Goal: Task Accomplishment & Management: Manage account settings

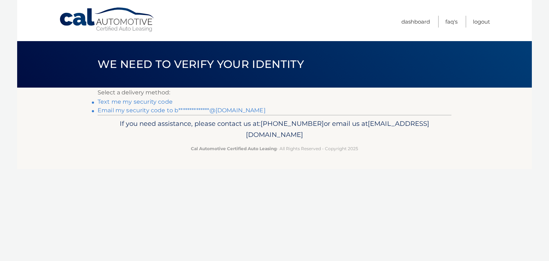
drag, startPoint x: 0, startPoint y: 0, endPoint x: 140, endPoint y: 110, distance: 178.5
click at [140, 110] on link "**********" at bounding box center [181, 110] width 168 height 7
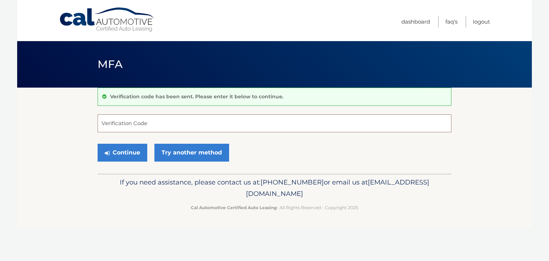
paste input "069905"
click at [125, 153] on button "Continue" at bounding box center [122, 153] width 50 height 18
click at [121, 127] on input "069905" at bounding box center [274, 123] width 354 height 18
click at [115, 152] on button "Continue" at bounding box center [122, 153] width 50 height 18
drag, startPoint x: 122, startPoint y: 125, endPoint x: 100, endPoint y: 123, distance: 21.5
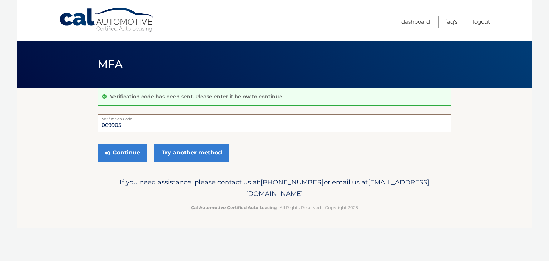
click at [100, 123] on input "069905" at bounding box center [274, 123] width 354 height 18
click at [126, 151] on button "Continue" at bounding box center [122, 153] width 50 height 18
click at [116, 152] on button "Continue" at bounding box center [122, 153] width 50 height 18
drag, startPoint x: 120, startPoint y: 124, endPoint x: 91, endPoint y: 124, distance: 28.9
click at [91, 124] on section "Verification code has been sent. Please enter it below to continue. 969905 Veri…" at bounding box center [274, 130] width 514 height 86
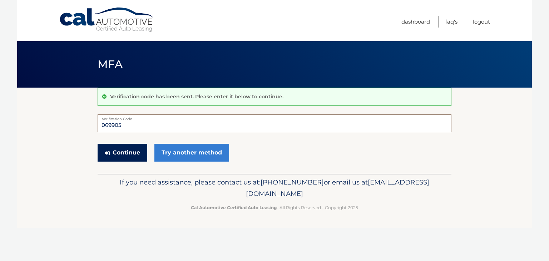
type input "069905"
click at [120, 152] on button "Continue" at bounding box center [122, 153] width 50 height 18
drag, startPoint x: 121, startPoint y: 125, endPoint x: 69, endPoint y: 121, distance: 52.3
click at [69, 121] on section "Verification code has been sent. Please enter it below to continue. 069905 Veri…" at bounding box center [274, 130] width 514 height 86
type input "069905"
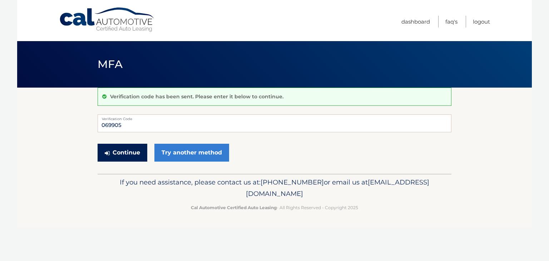
click at [119, 154] on button "Continue" at bounding box center [122, 153] width 50 height 18
click at [101, 122] on input "Verification Code" at bounding box center [274, 123] width 354 height 18
type input "069905"
click at [127, 155] on button "Continue" at bounding box center [122, 153] width 50 height 18
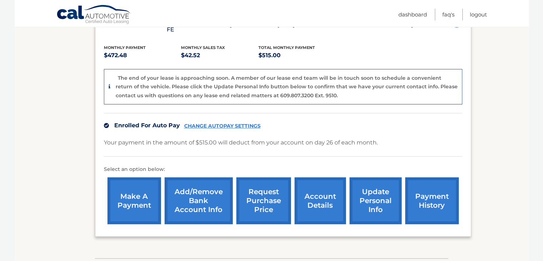
scroll to position [179, 0]
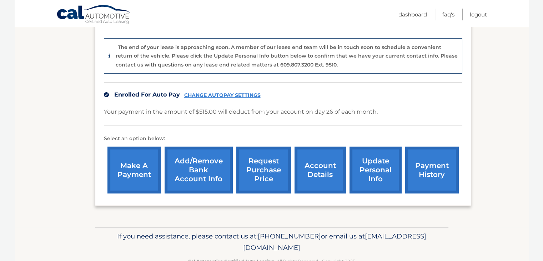
click at [325, 164] on link "account details" at bounding box center [320, 169] width 51 height 47
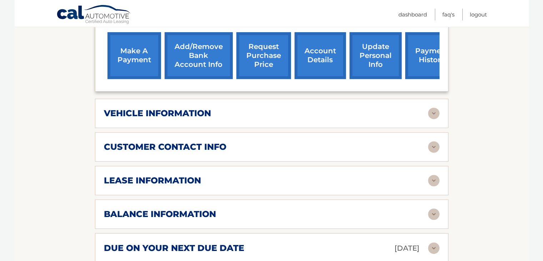
scroll to position [286, 0]
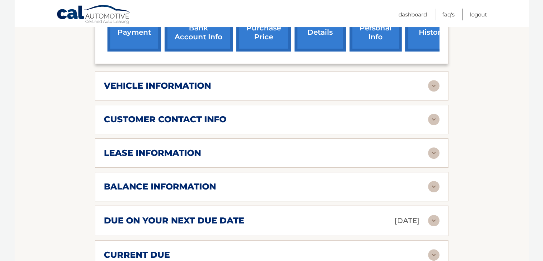
click at [426, 181] on div "balance information" at bounding box center [266, 186] width 324 height 11
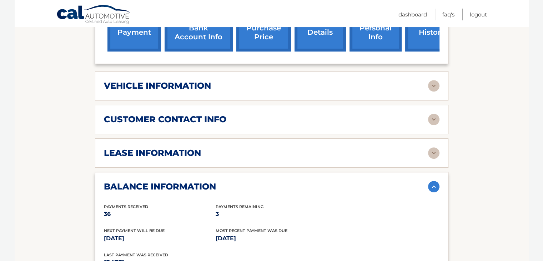
click at [430, 147] on img at bounding box center [433, 152] width 11 height 11
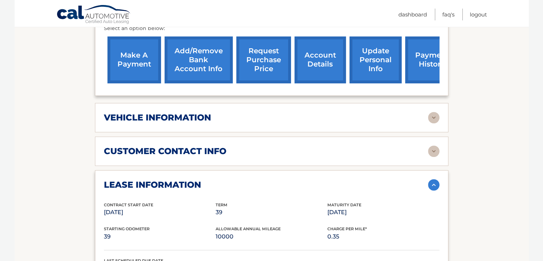
scroll to position [250, 0]
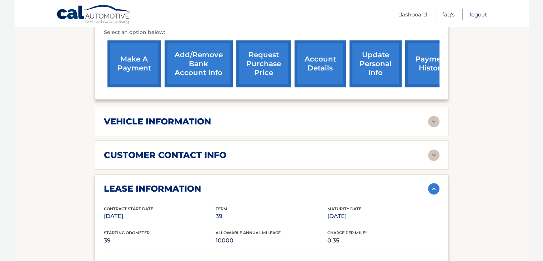
click at [475, 13] on link "Logout" at bounding box center [478, 15] width 17 height 12
